Goal: Information Seeking & Learning: Learn about a topic

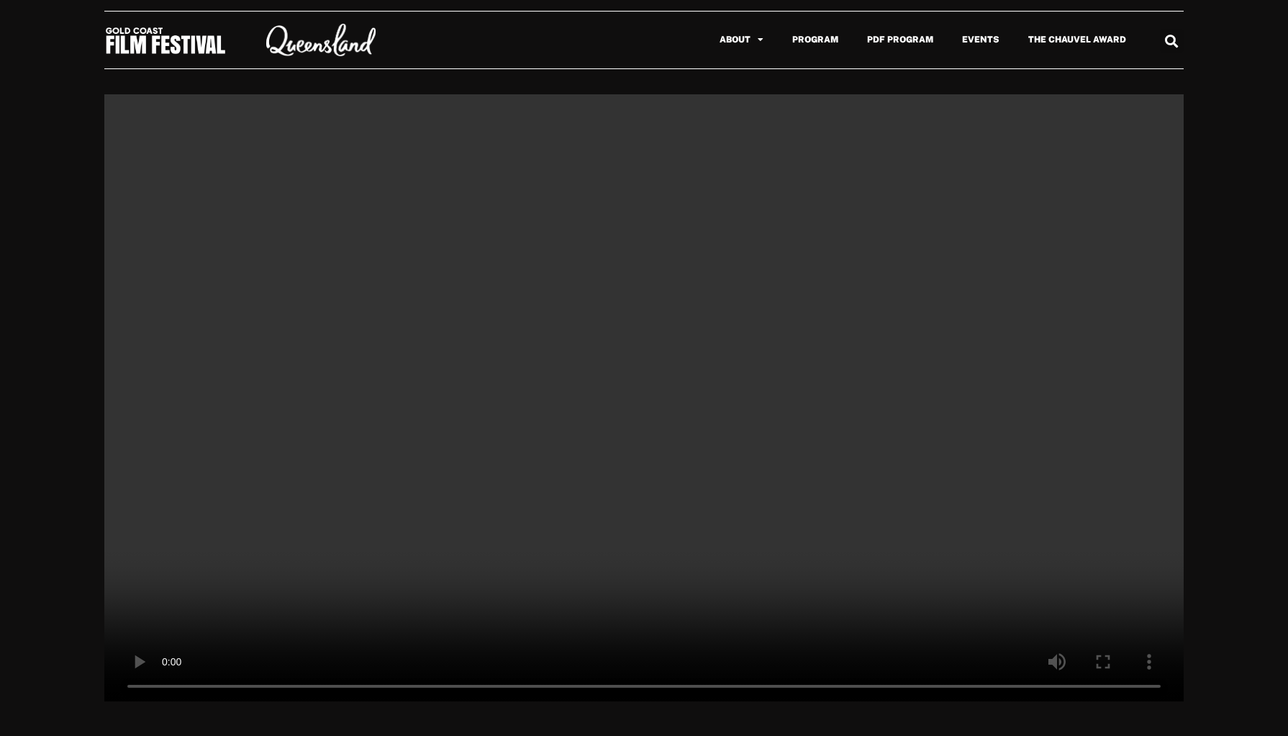
click at [148, 685] on video at bounding box center [644, 398] width 1080 height 608
drag, startPoint x: 1114, startPoint y: 620, endPoint x: 1070, endPoint y: 721, distance: 109.9
click at [1094, 728] on div "April 2, 2025 April 2, 2025 April 2, 2025 April 2, 2025 April 2, 2025" at bounding box center [644, 420] width 1288 height 680
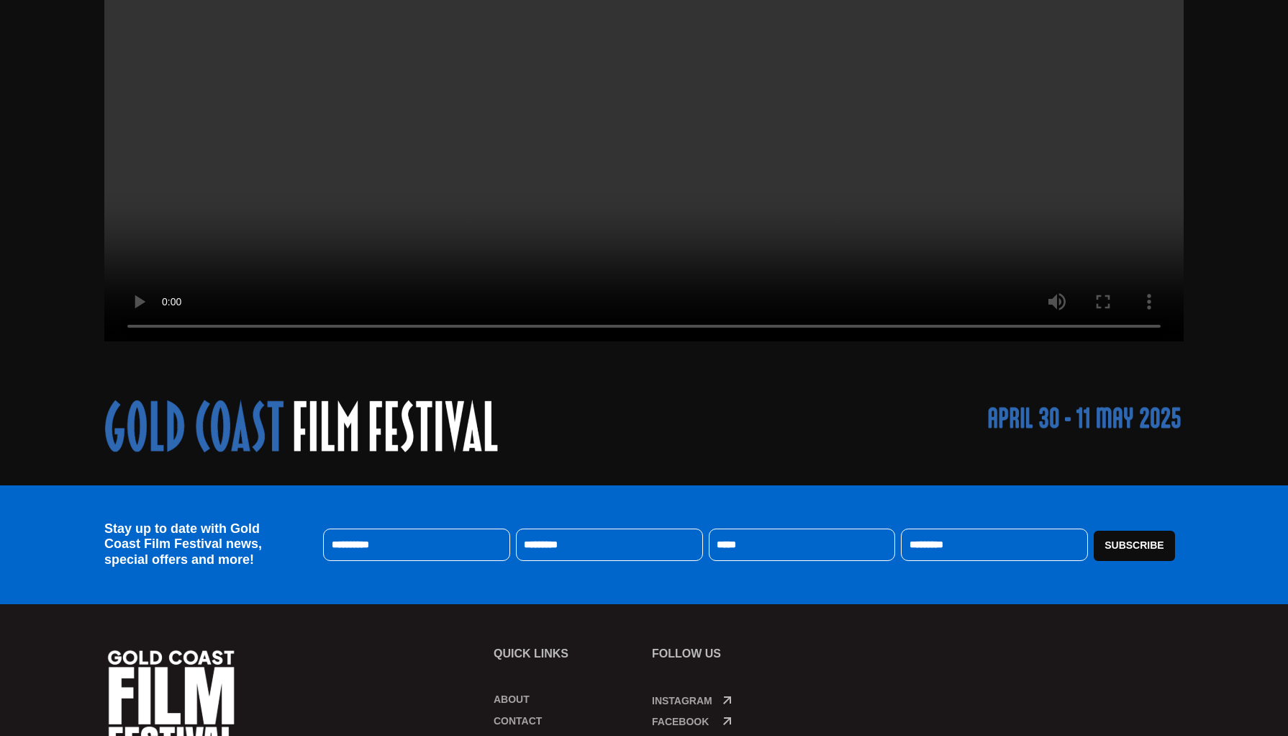
scroll to position [66, 0]
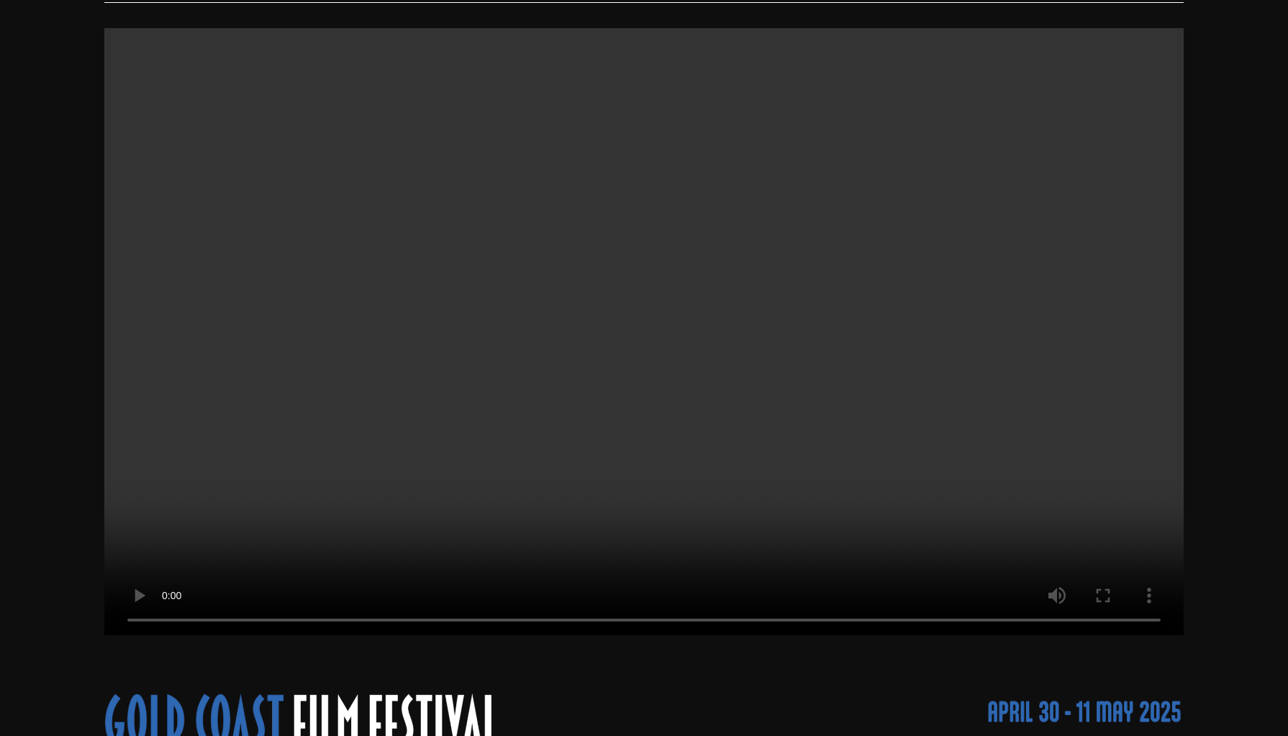
click at [145, 622] on video at bounding box center [644, 332] width 1080 height 608
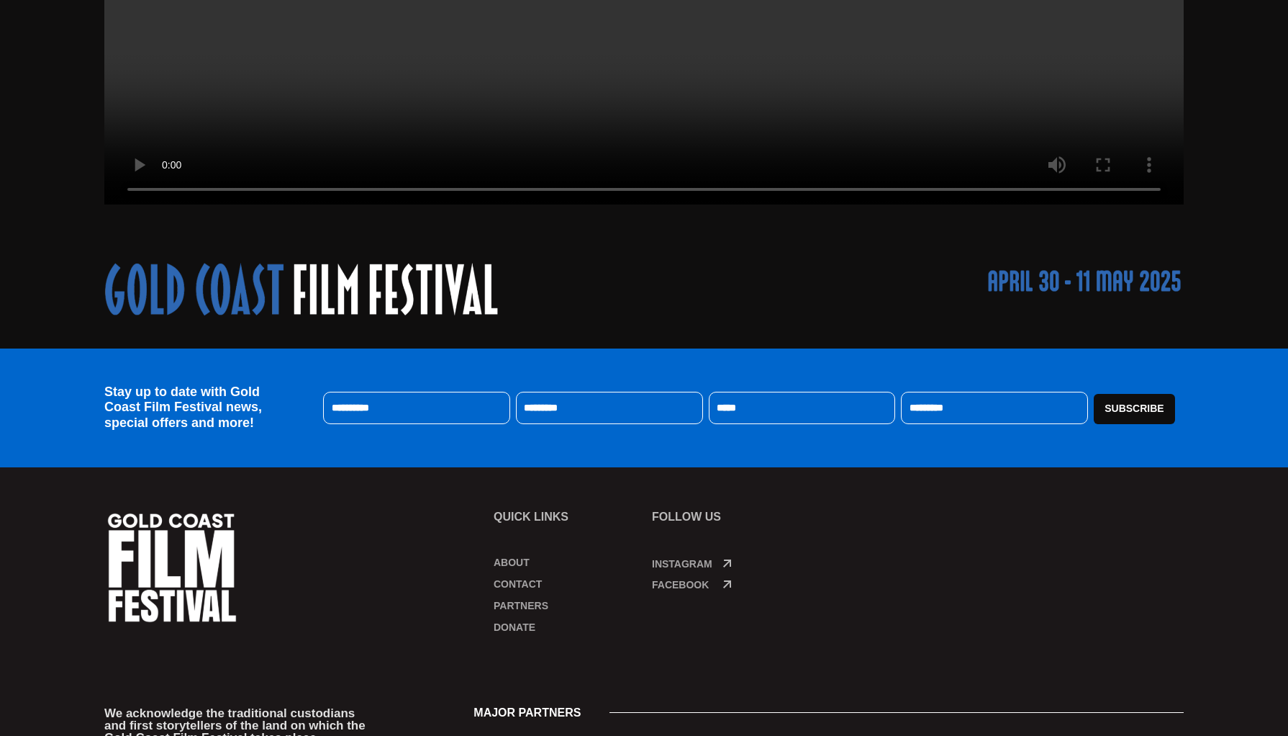
scroll to position [0, 0]
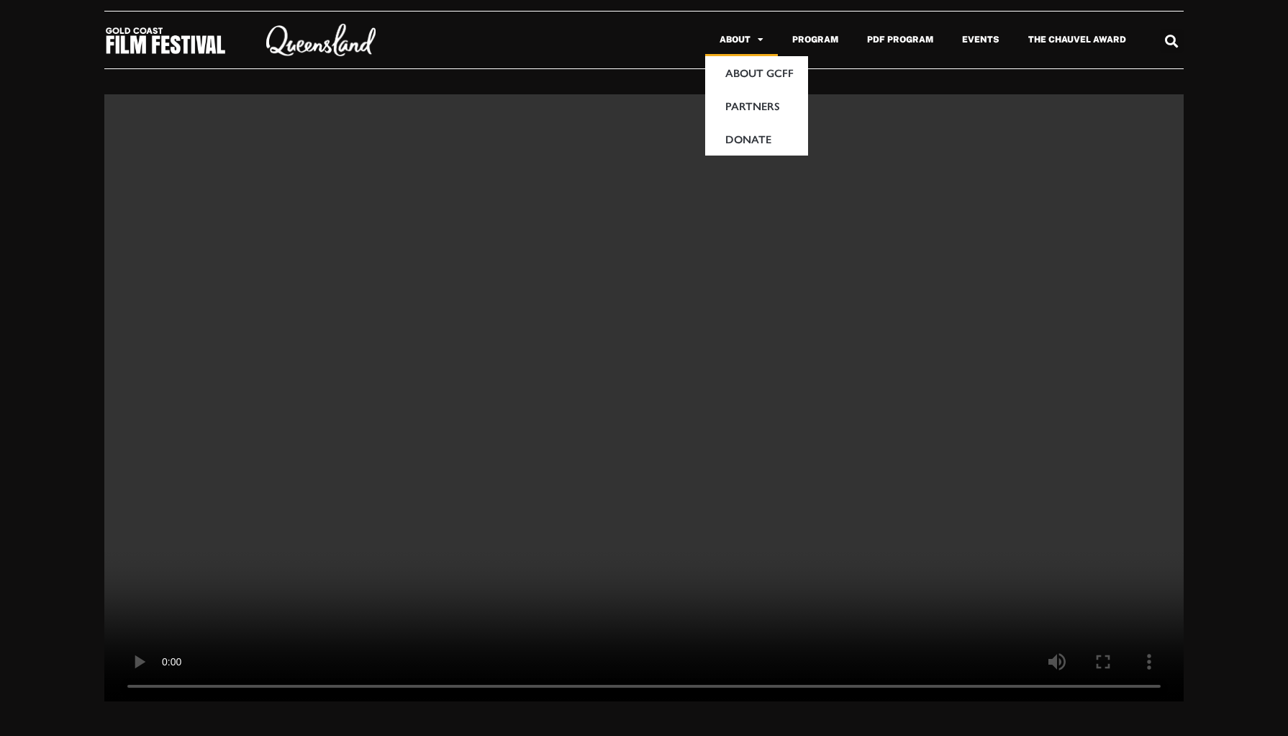
click at [736, 41] on link "About" at bounding box center [741, 39] width 73 height 33
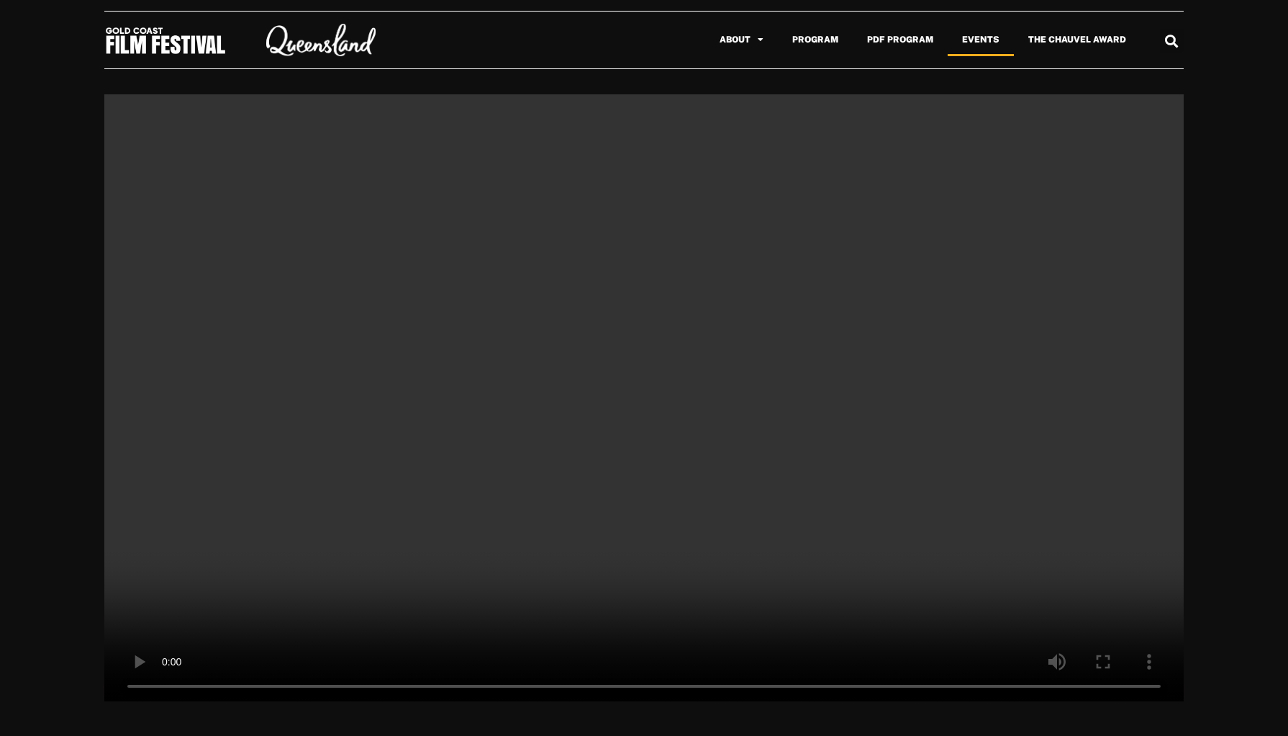
click at [985, 40] on link "Events" at bounding box center [981, 39] width 66 height 33
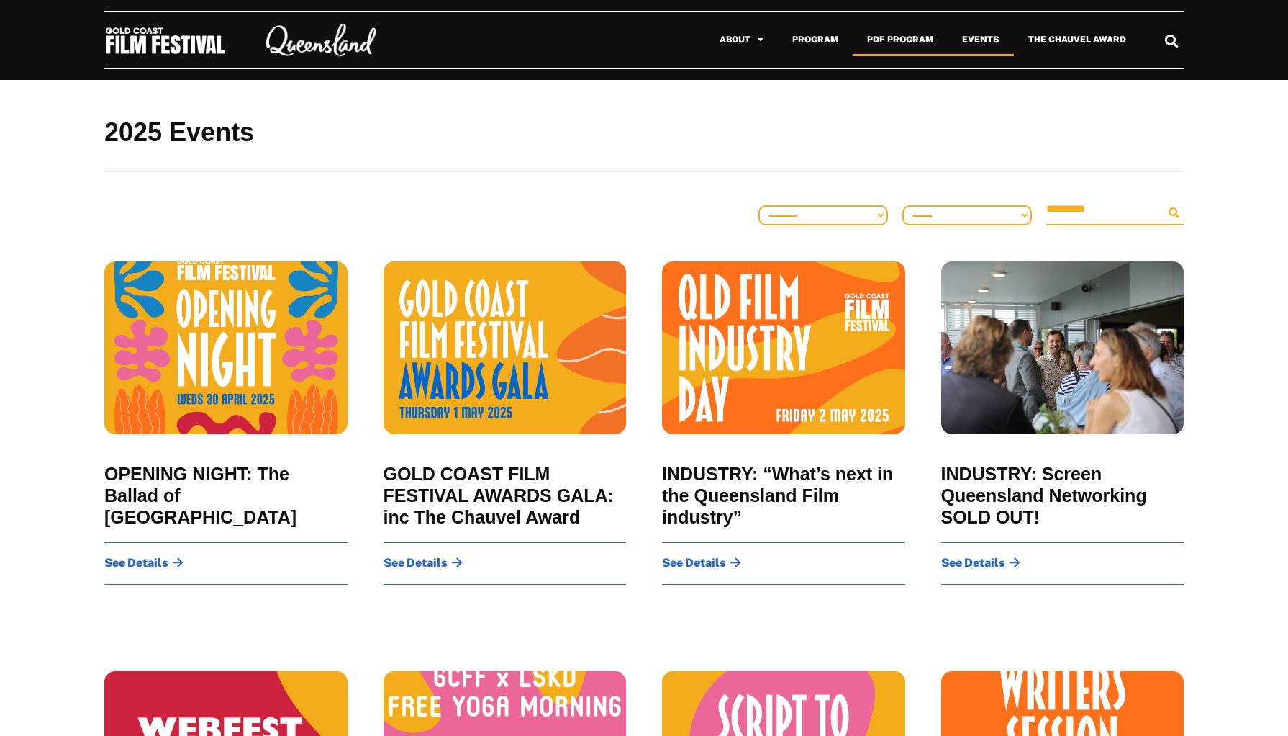
click at [936, 43] on link "PDF Program" at bounding box center [900, 39] width 95 height 33
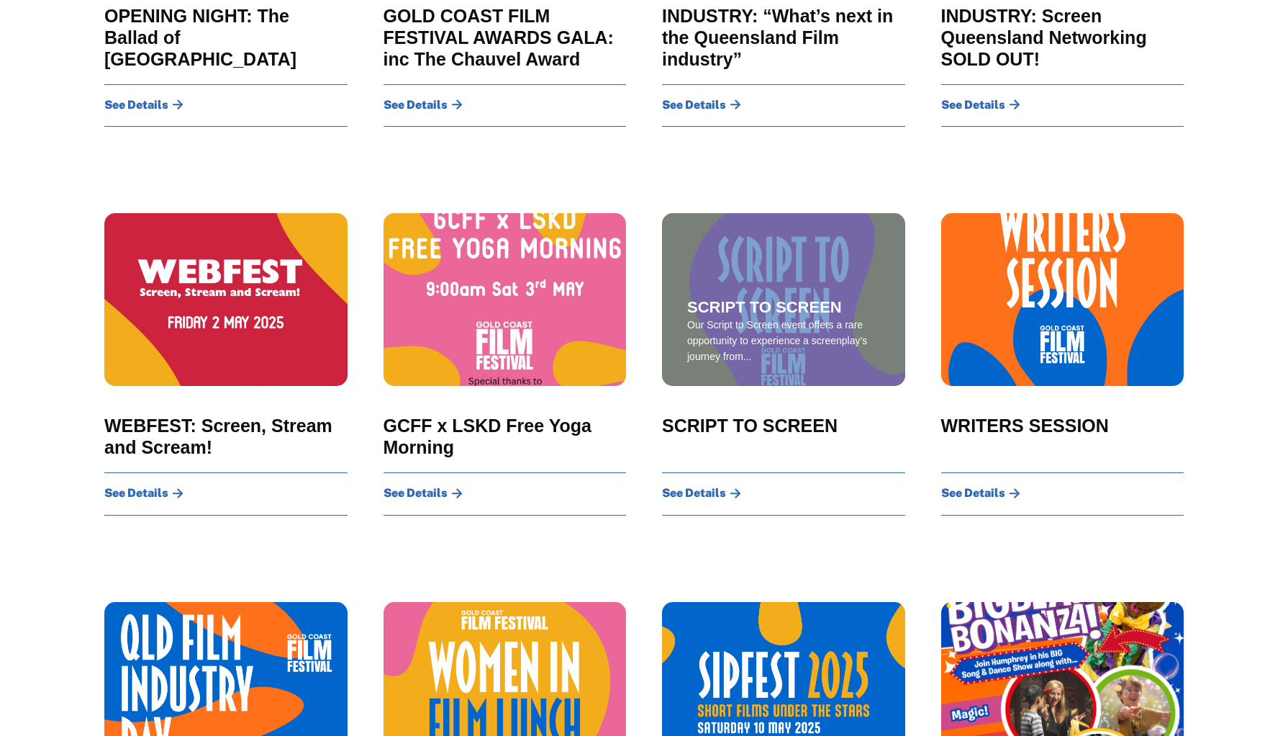
scroll to position [746, 0]
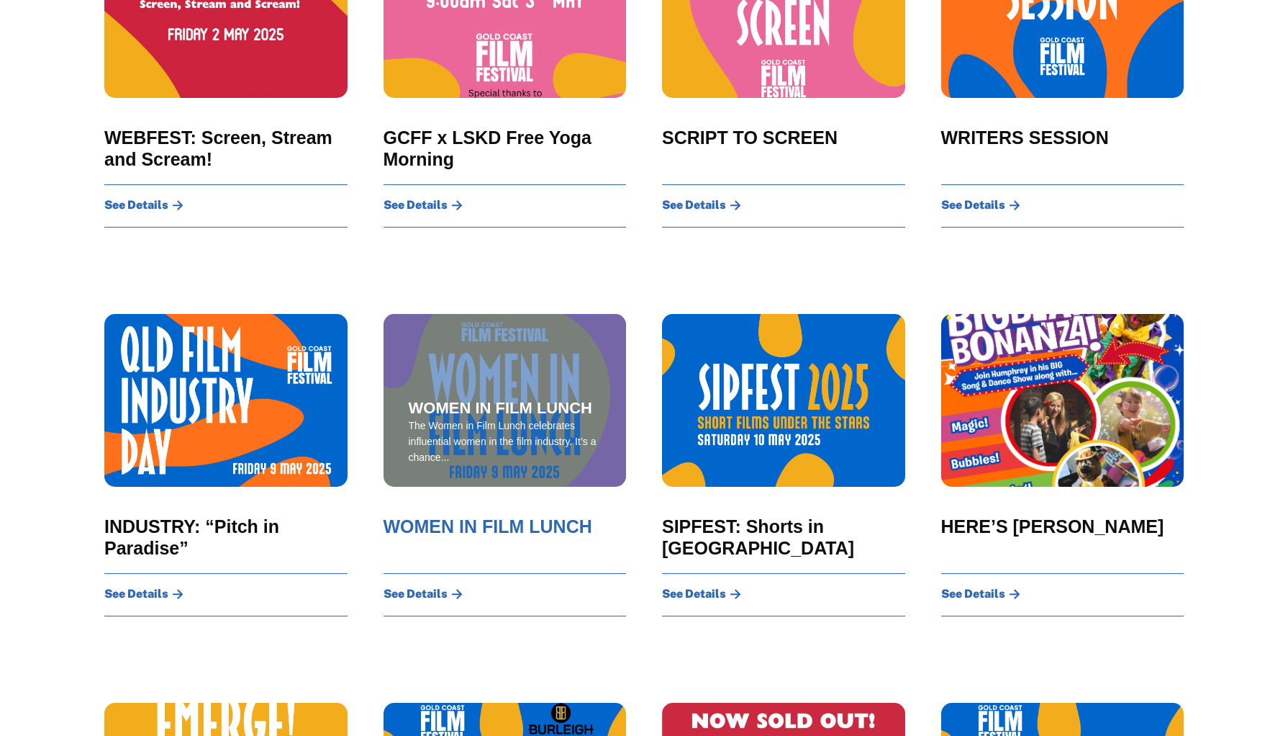
click at [523, 525] on span "WOMEN IN FILM LUNCH" at bounding box center [488, 526] width 209 height 22
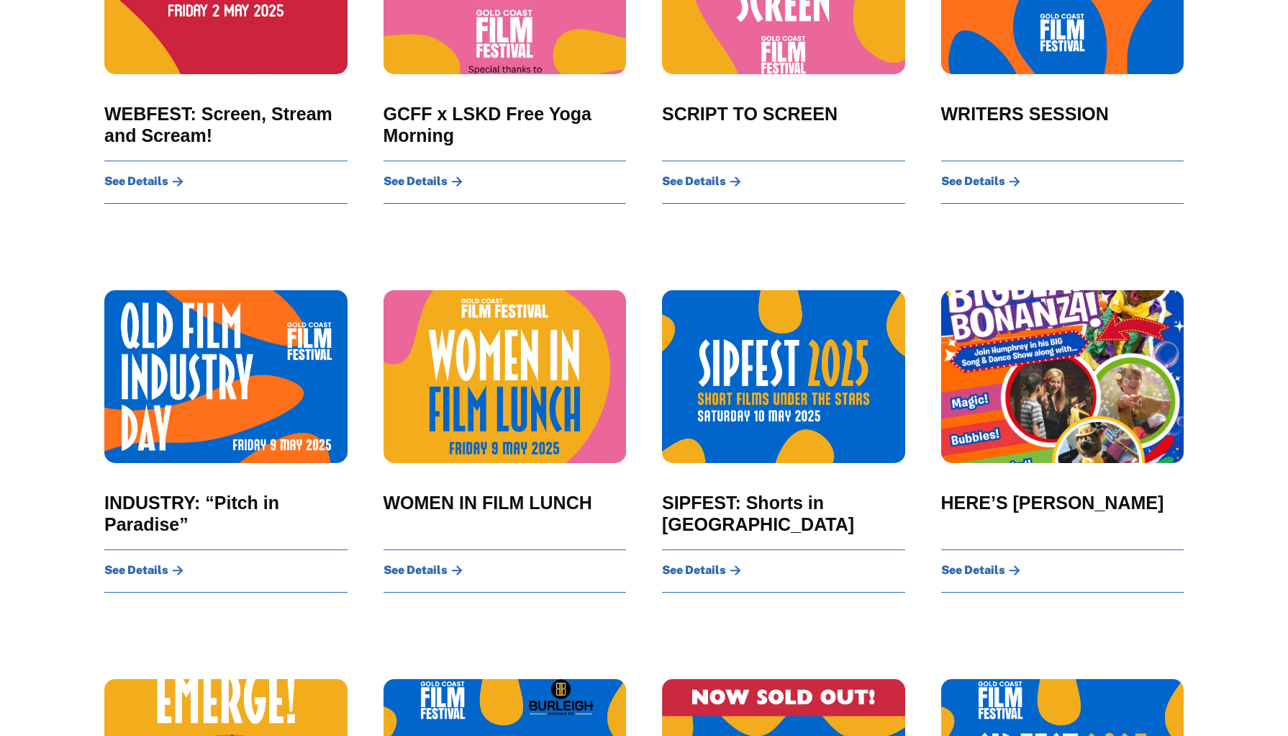
scroll to position [790, 0]
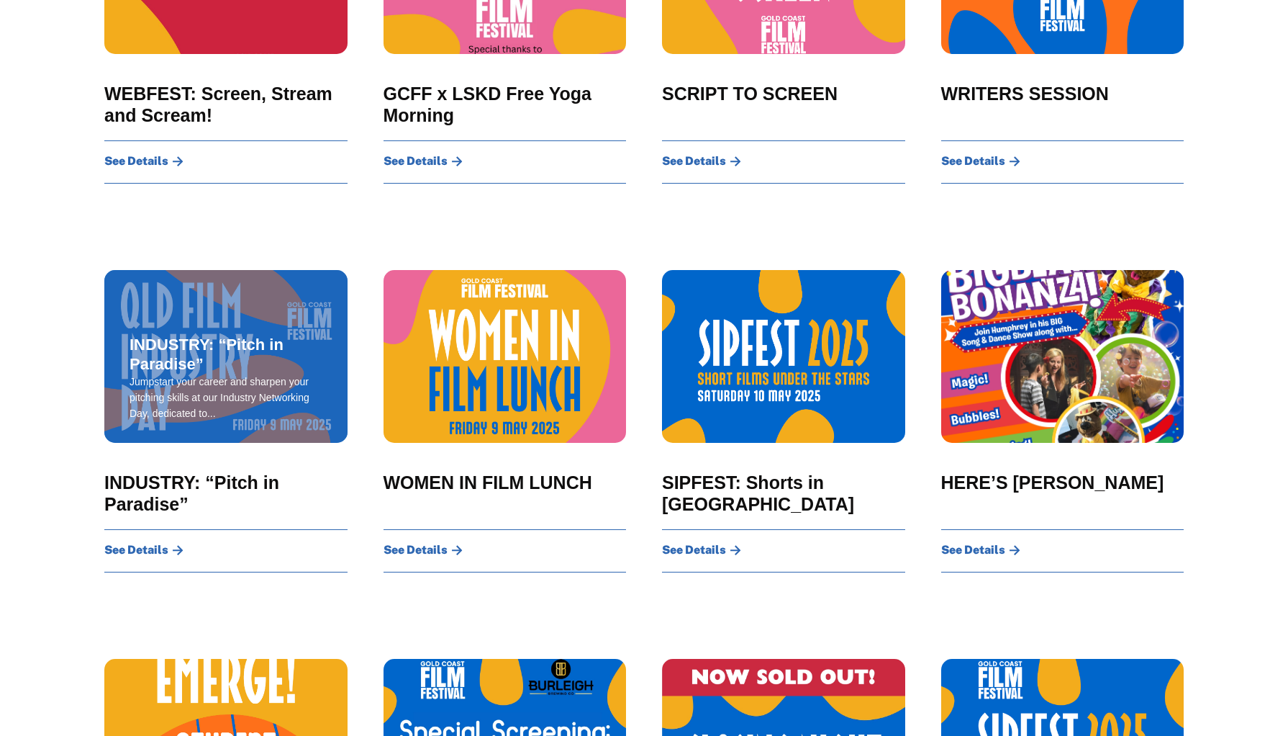
click at [285, 347] on span "INDUSTRY: “Pitch in Paradise”" at bounding box center [226, 354] width 193 height 38
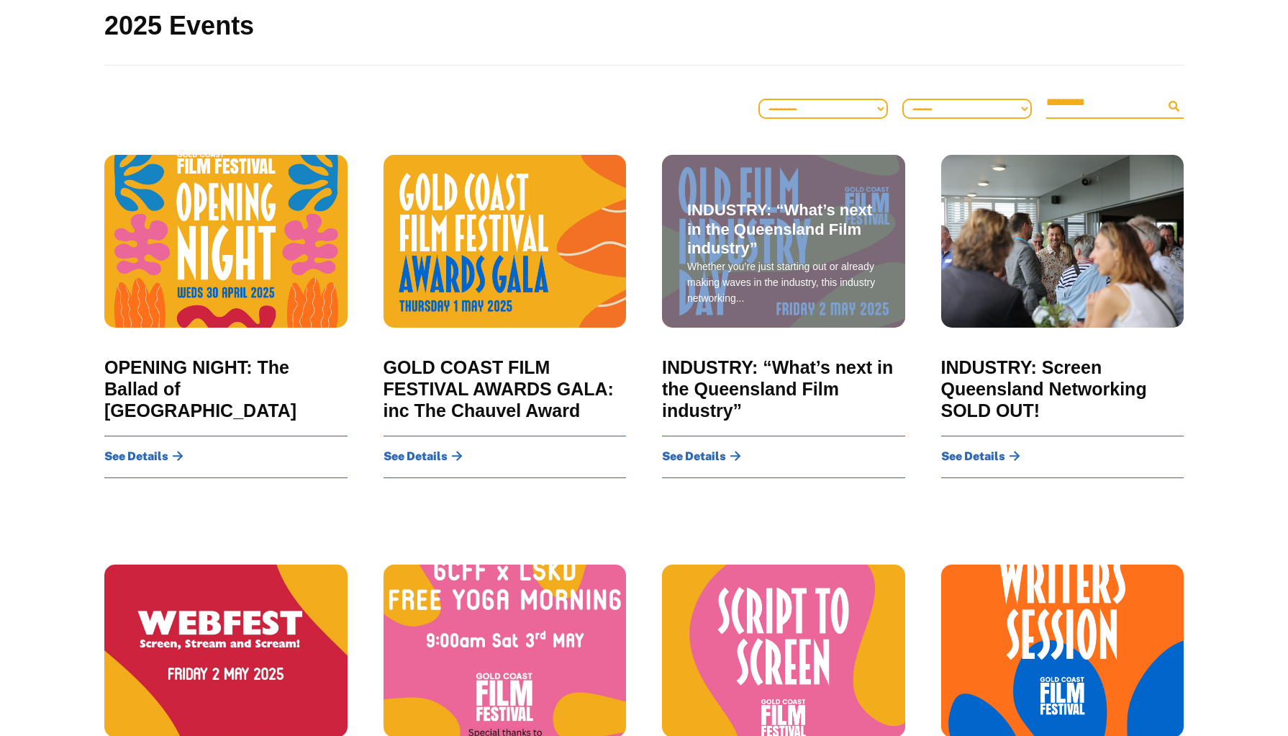
scroll to position [0, 0]
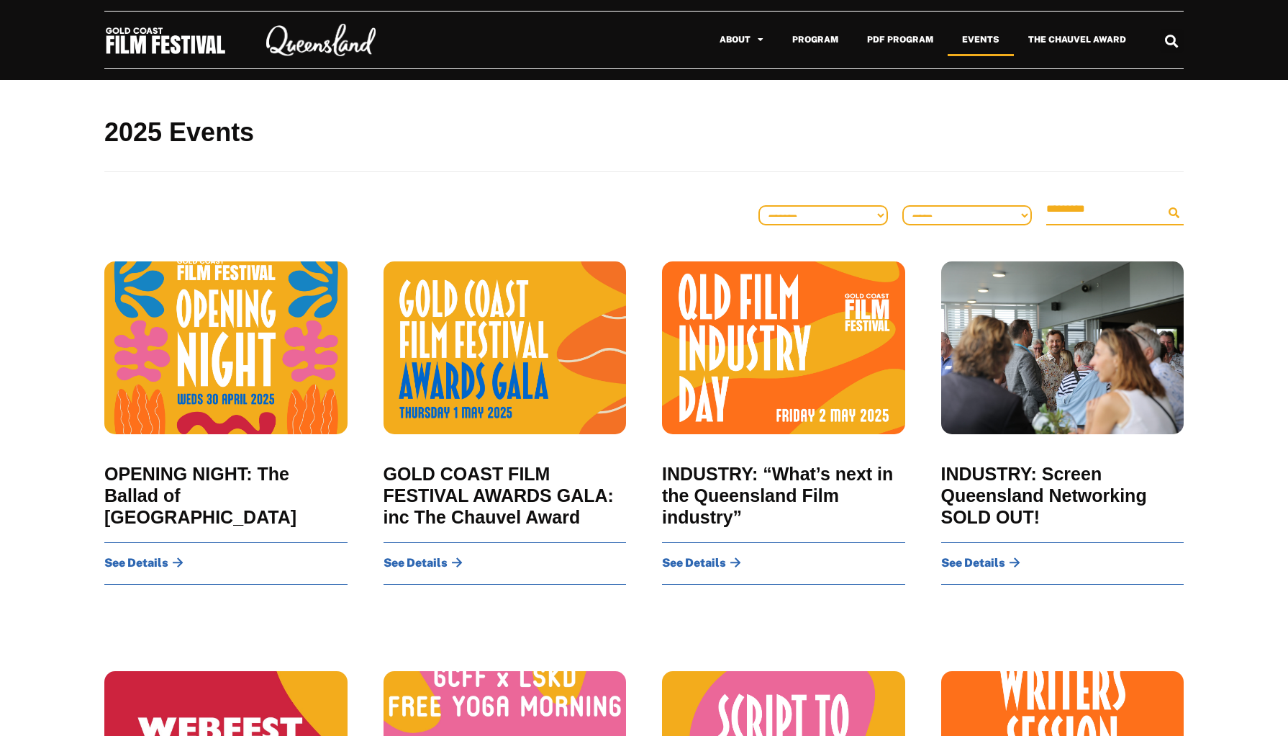
click at [150, 45] on img at bounding box center [165, 41] width 122 height 30
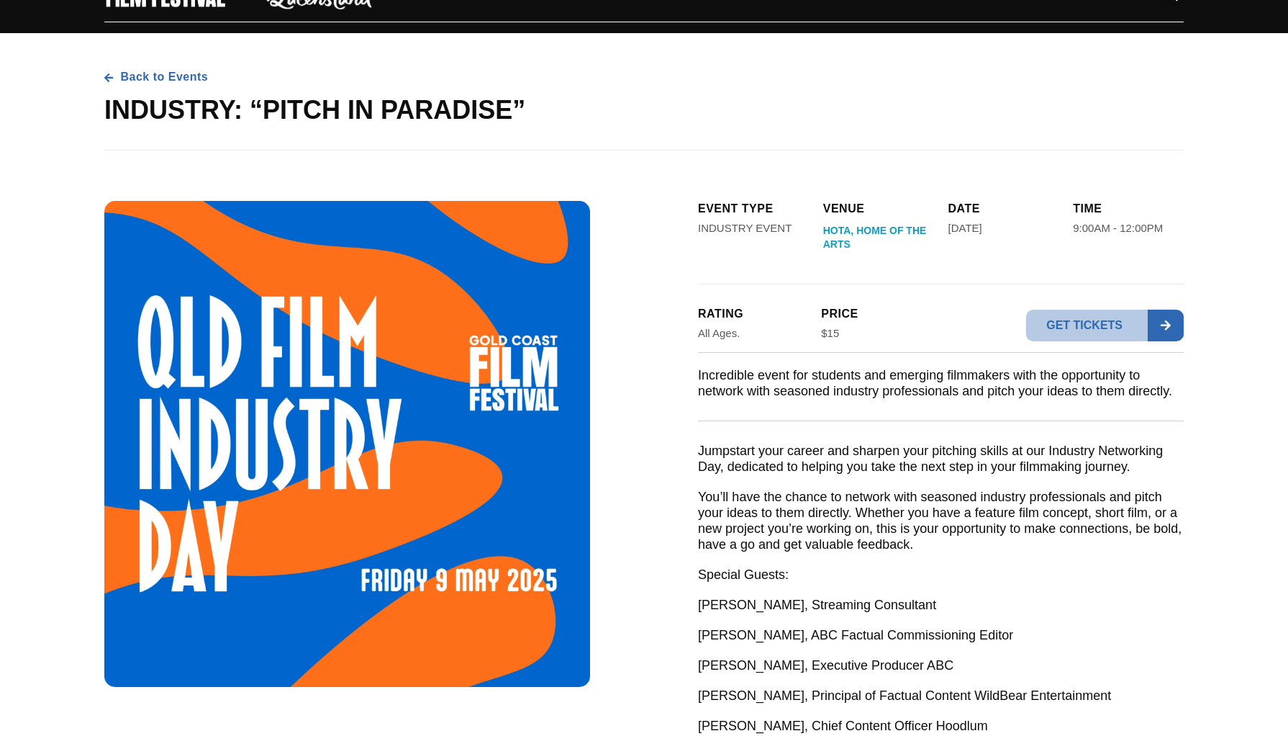
scroll to position [24, 0]
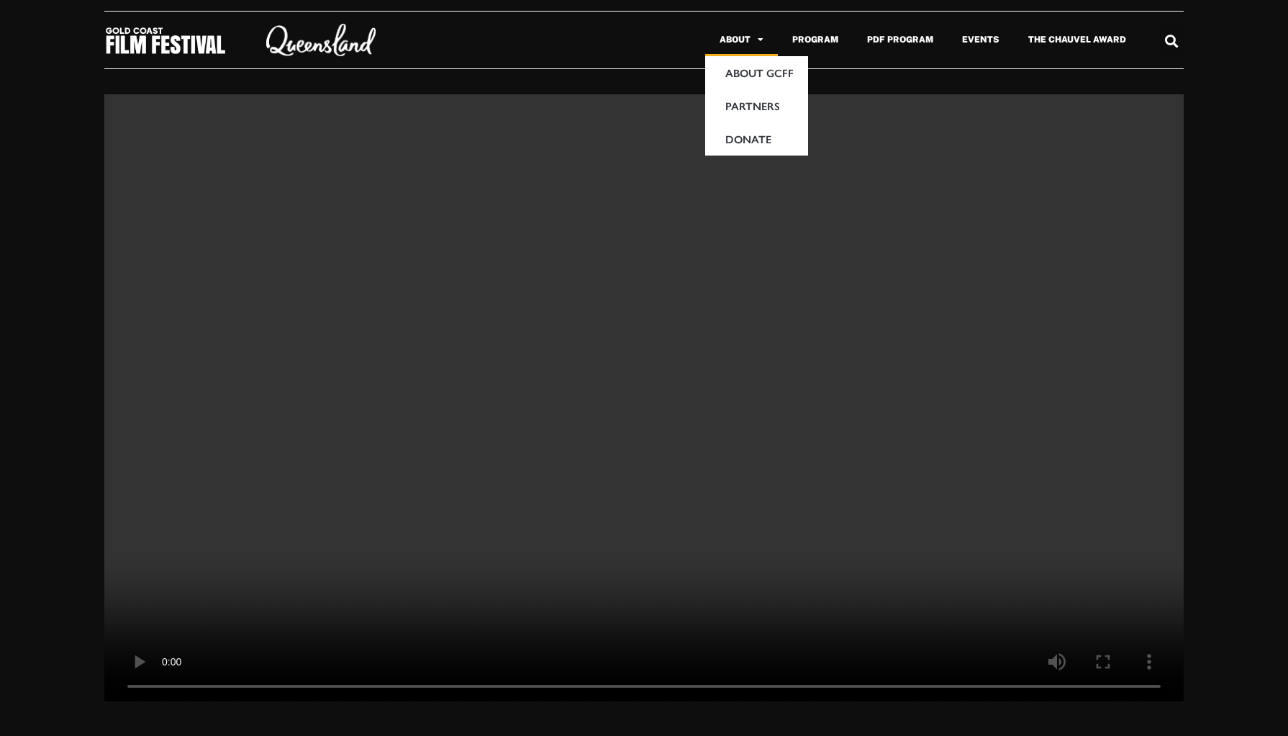
click at [746, 45] on link "About" at bounding box center [741, 39] width 73 height 33
click at [762, 43] on span "Menu" at bounding box center [757, 39] width 13 height 23
click at [772, 40] on link "About" at bounding box center [741, 39] width 73 height 33
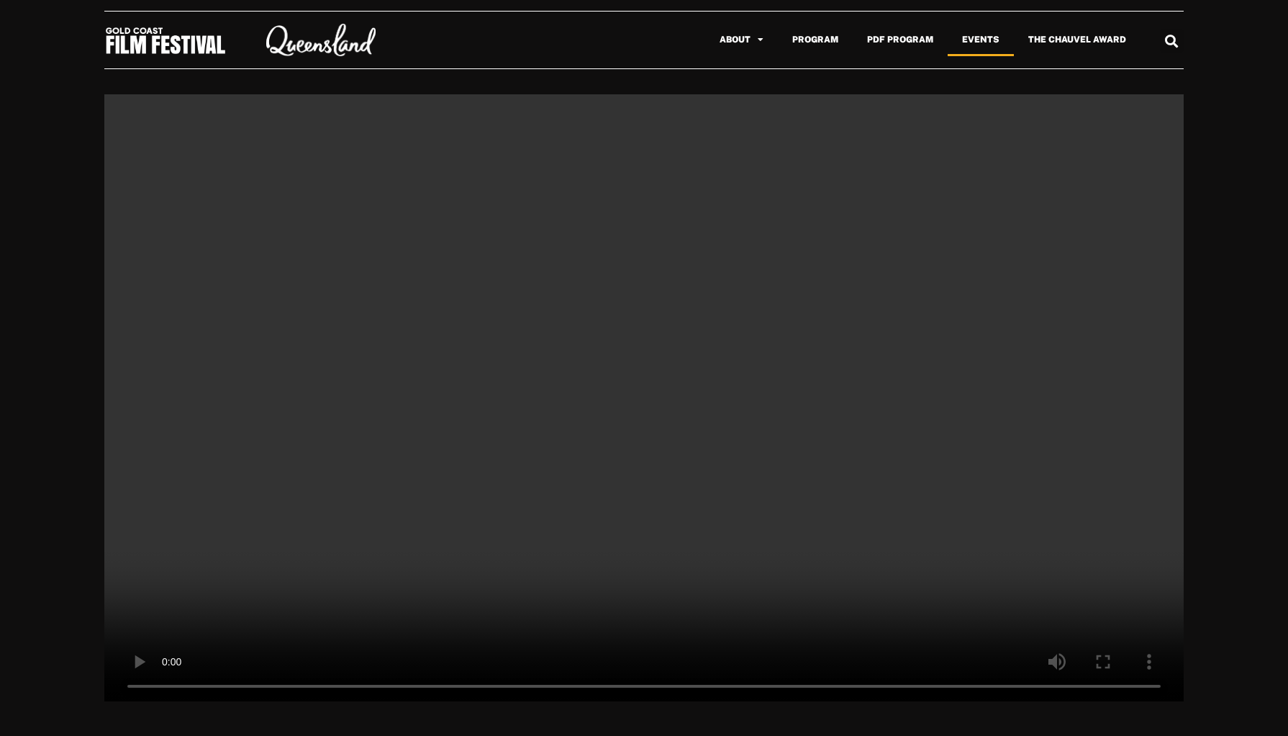
click at [978, 38] on link "Events" at bounding box center [981, 39] width 66 height 33
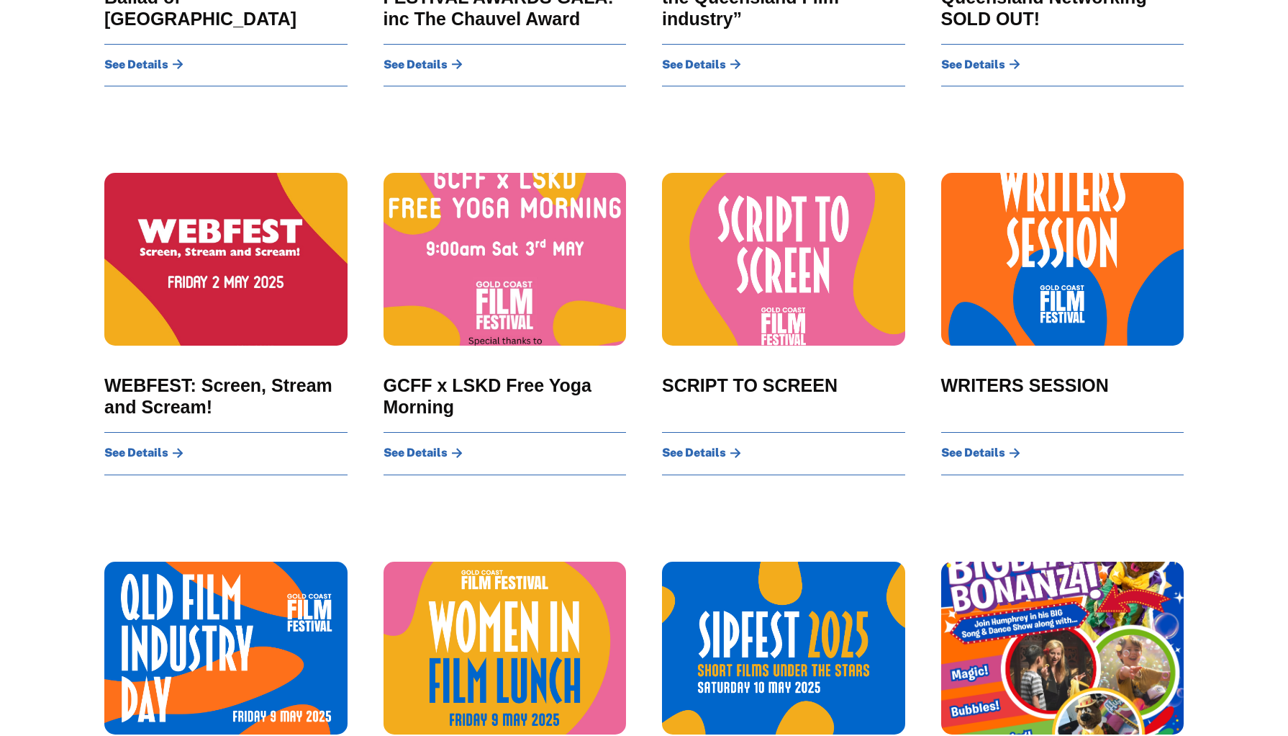
scroll to position [625, 0]
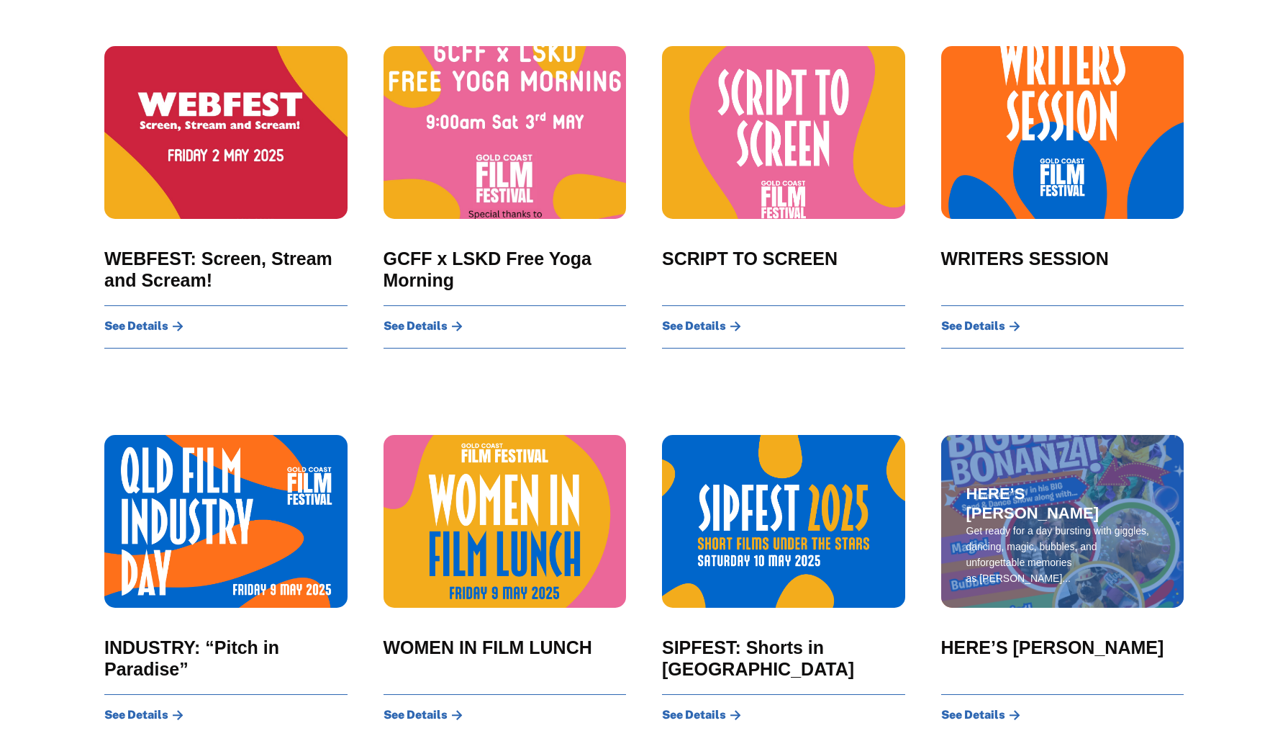
click at [1021, 488] on div "HERE’S [PERSON_NAME] Get ready for a day bursting with giggles, dancing, magic,…" at bounding box center [1063, 521] width 243 height 173
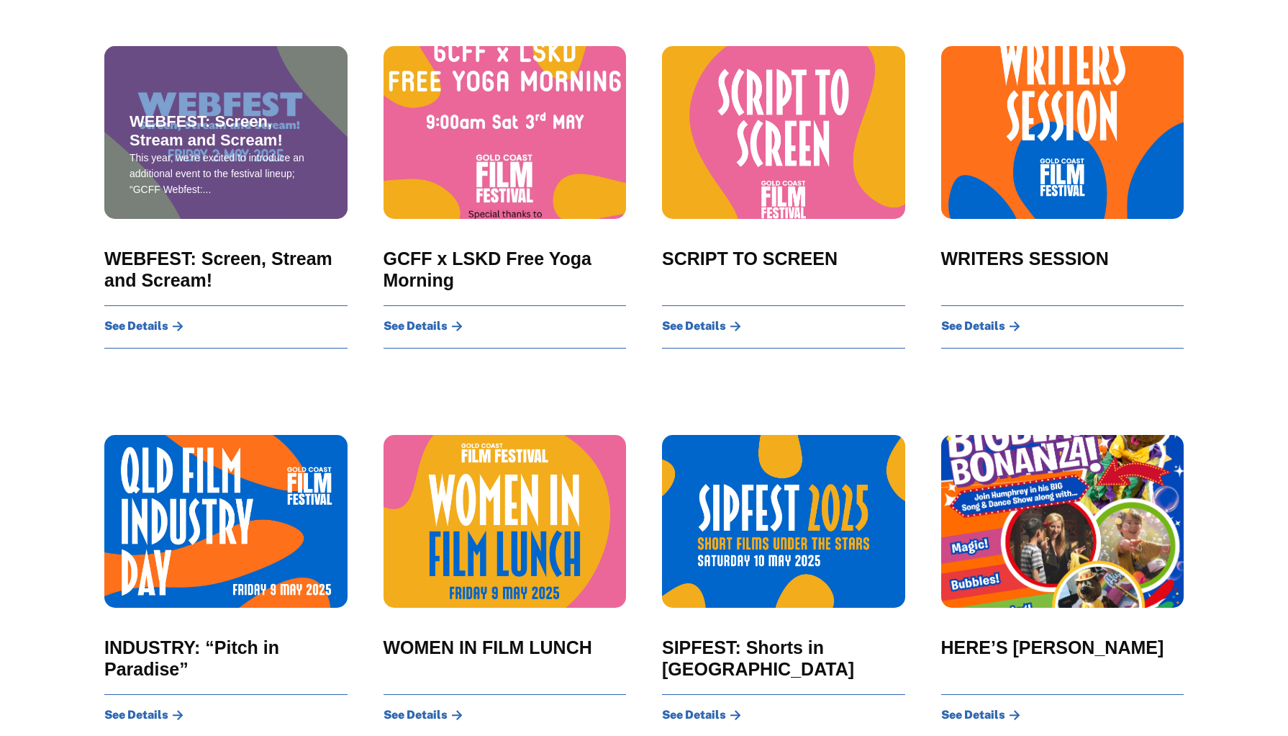
click at [243, 103] on div "WEBFEST: Screen, Stream and Scream! This year, we’re excited to introduce an ad…" at bounding box center [225, 132] width 243 height 173
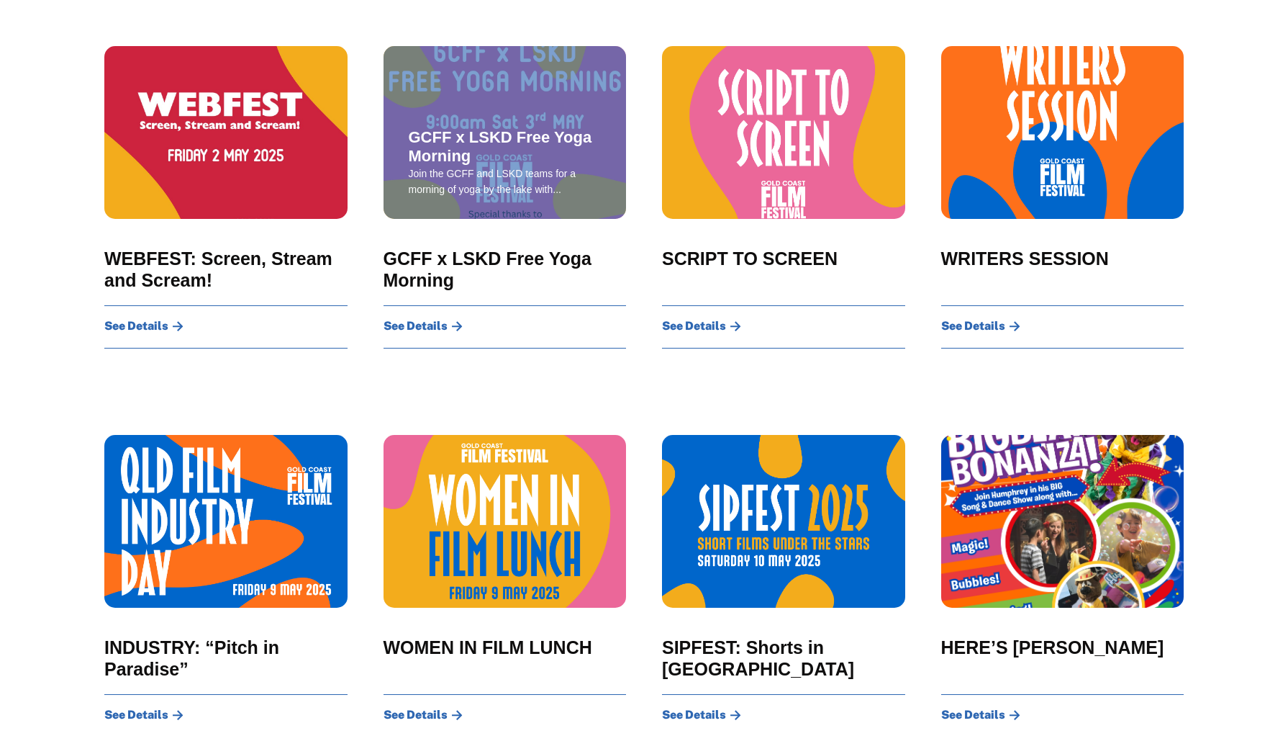
click at [507, 127] on div "GCFF x LSKD Free Yoga Morning Join the GCFF and LSKD teams for a morning of yog…" at bounding box center [505, 132] width 243 height 173
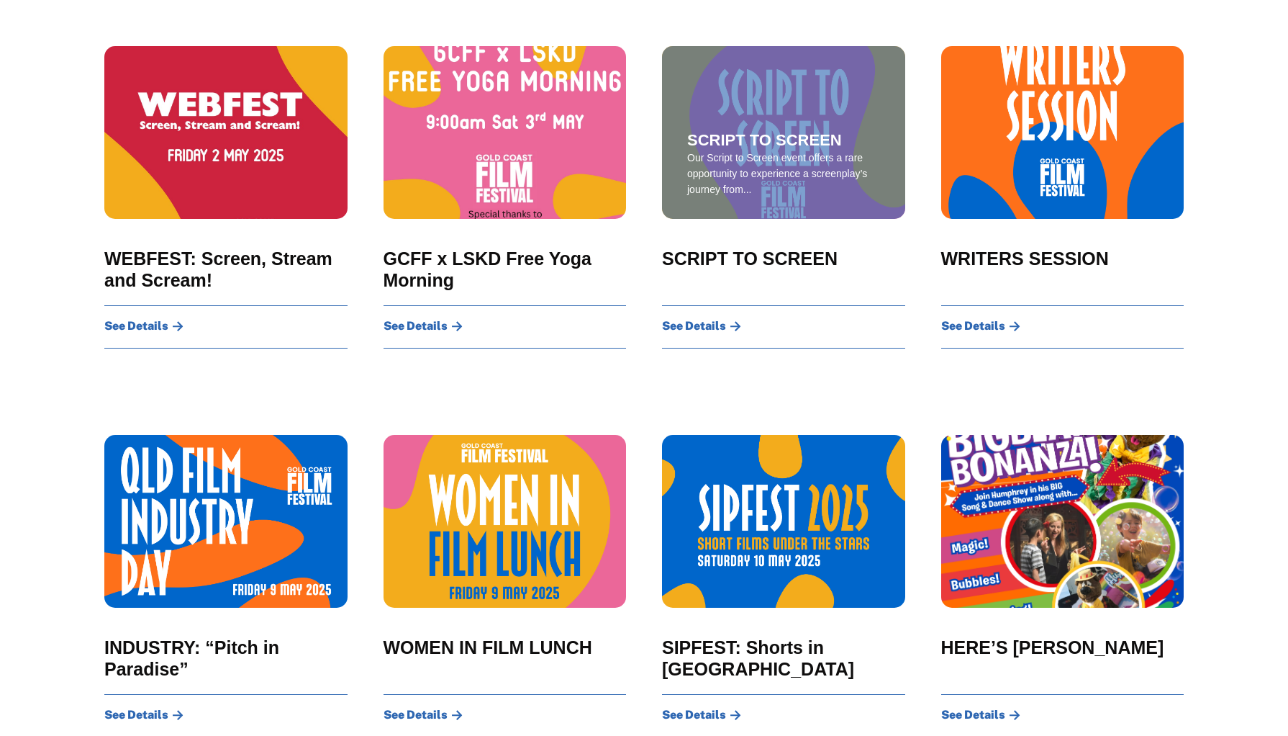
click at [863, 121] on div "SCRIPT TO SCREEN Our Script to Screen event offers a rare opportunity to experi…" at bounding box center [783, 132] width 243 height 173
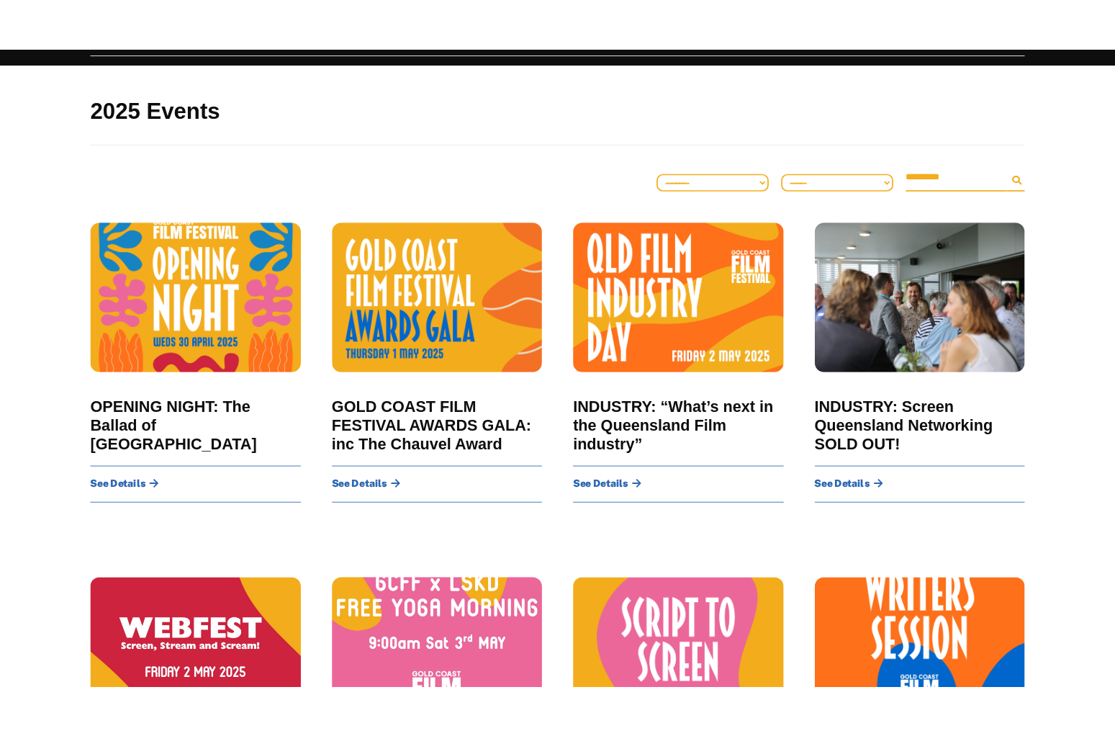
scroll to position [0, 0]
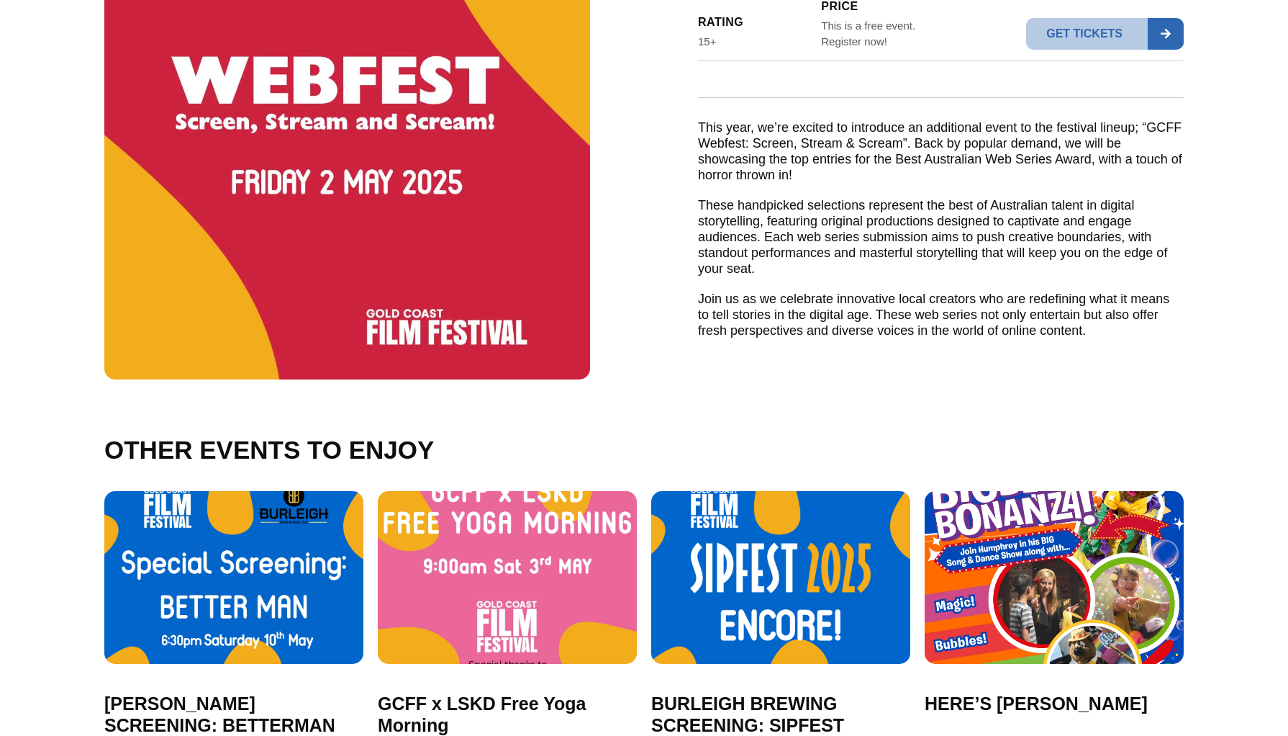
scroll to position [69, 0]
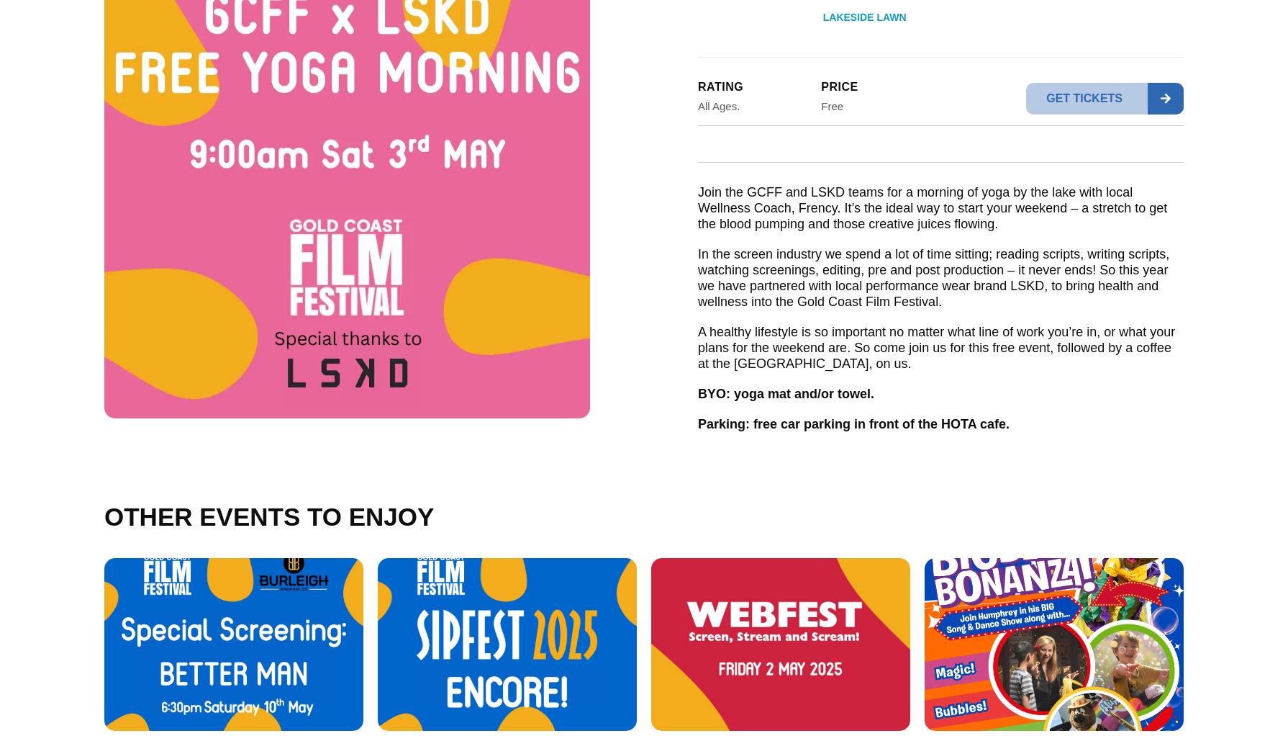
scroll to position [184, 0]
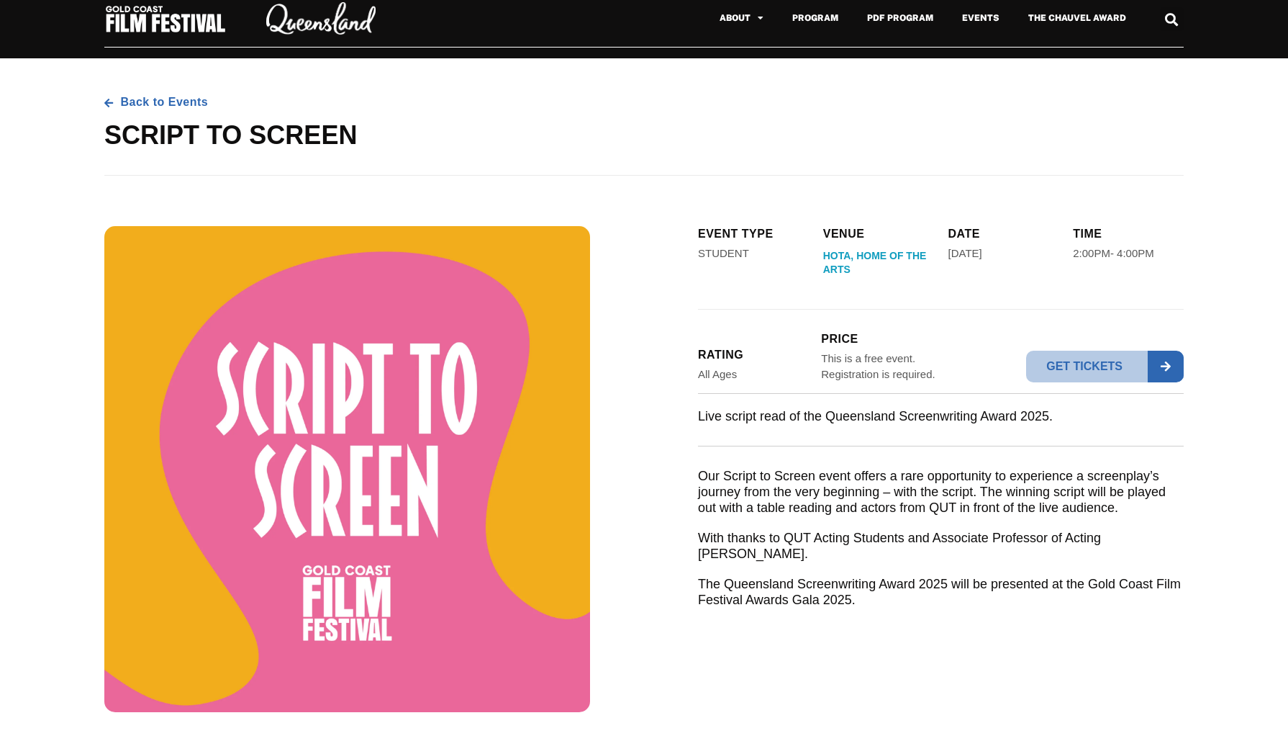
scroll to position [106, 0]
